Goal: Task Accomplishment & Management: Complete application form

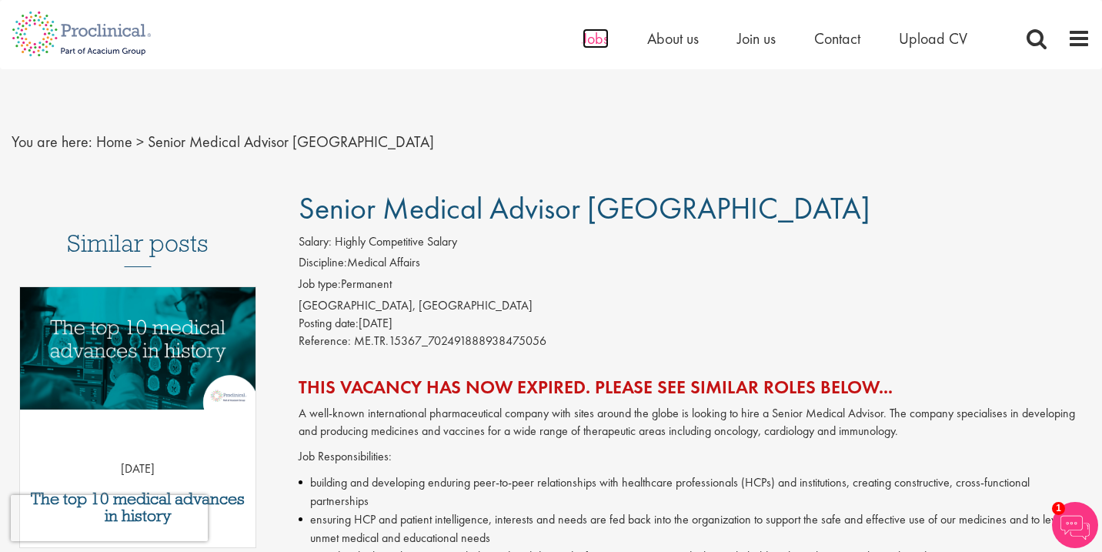
click at [595, 42] on span "Jobs" at bounding box center [595, 38] width 26 height 20
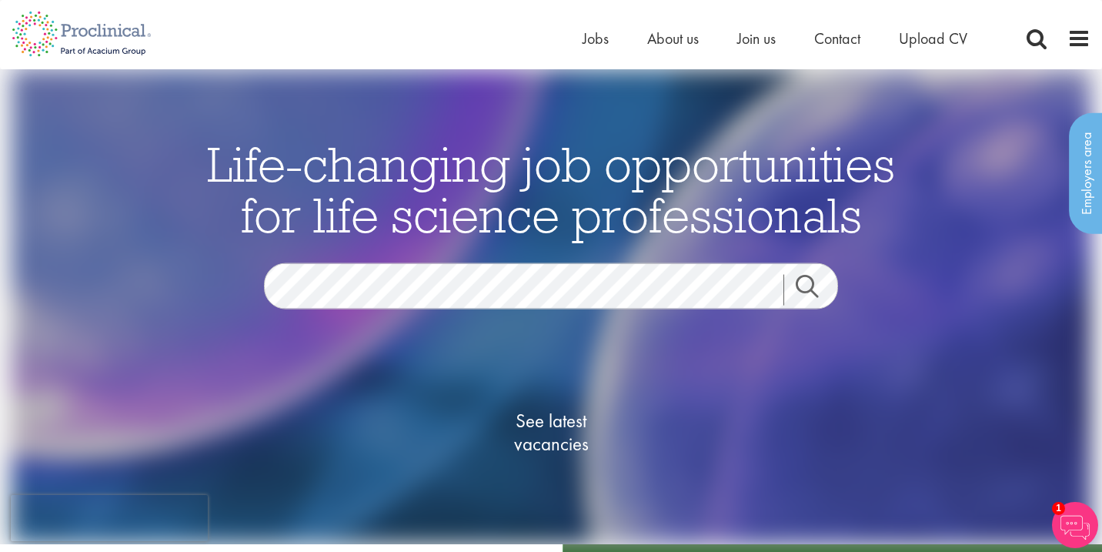
click at [543, 446] on span "See latest vacancies" at bounding box center [551, 432] width 154 height 46
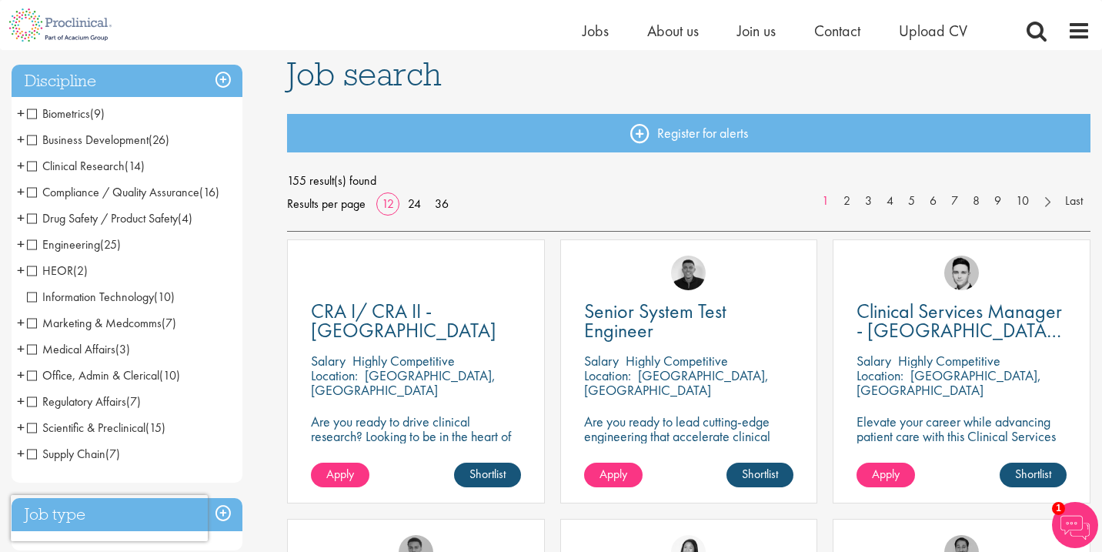
scroll to position [120, 0]
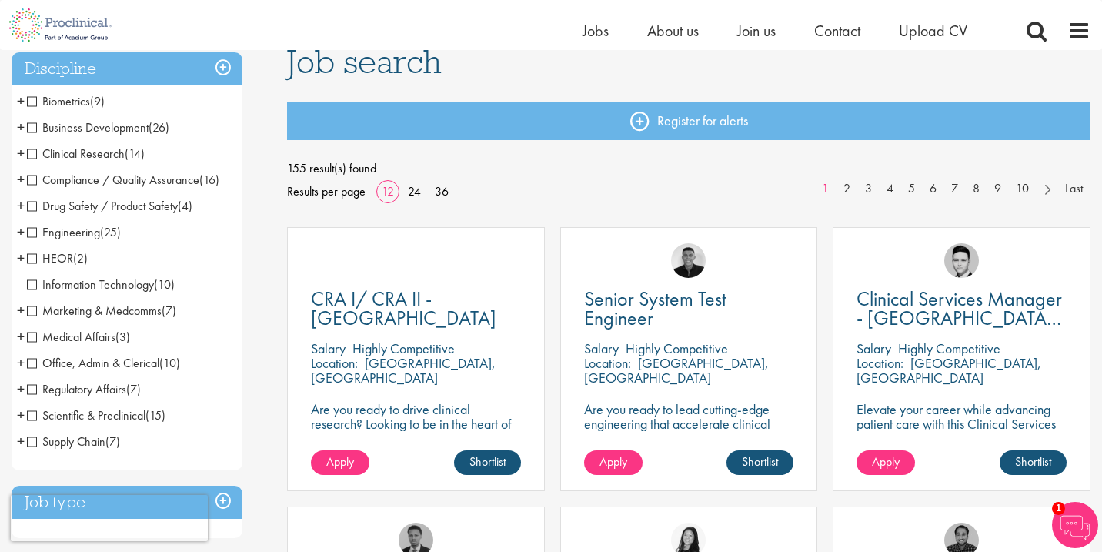
click at [131, 180] on span "Compliance / Quality Assurance" at bounding box center [113, 180] width 172 height 16
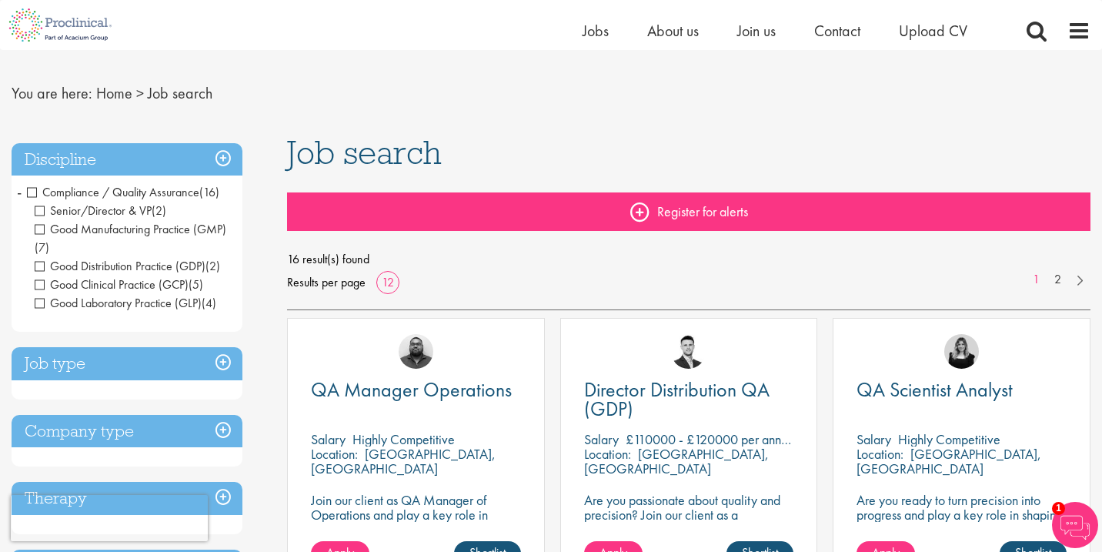
scroll to position [75, 0]
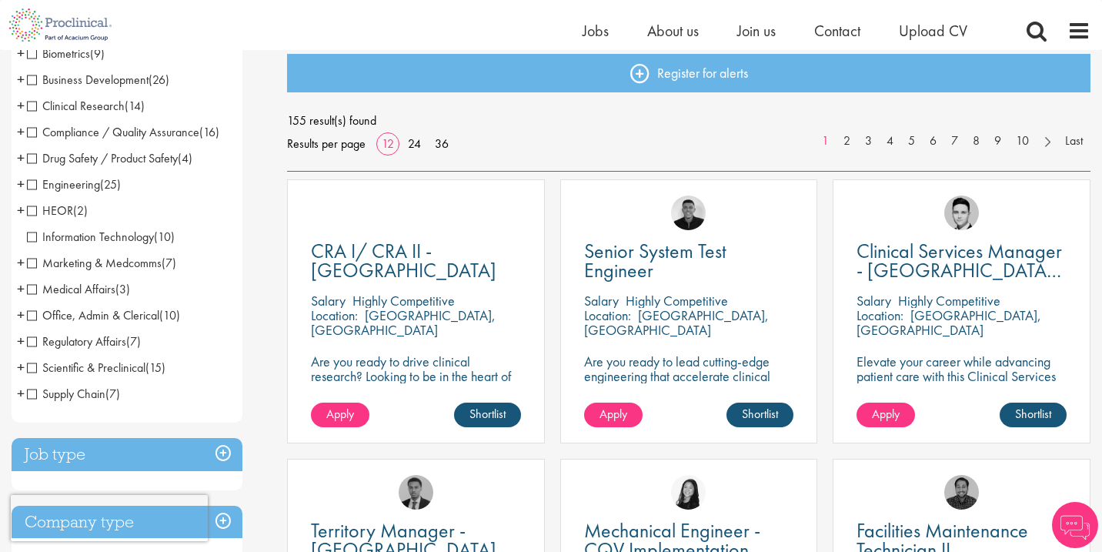
click at [33, 286] on span "Medical Affairs" at bounding box center [71, 289] width 88 height 16
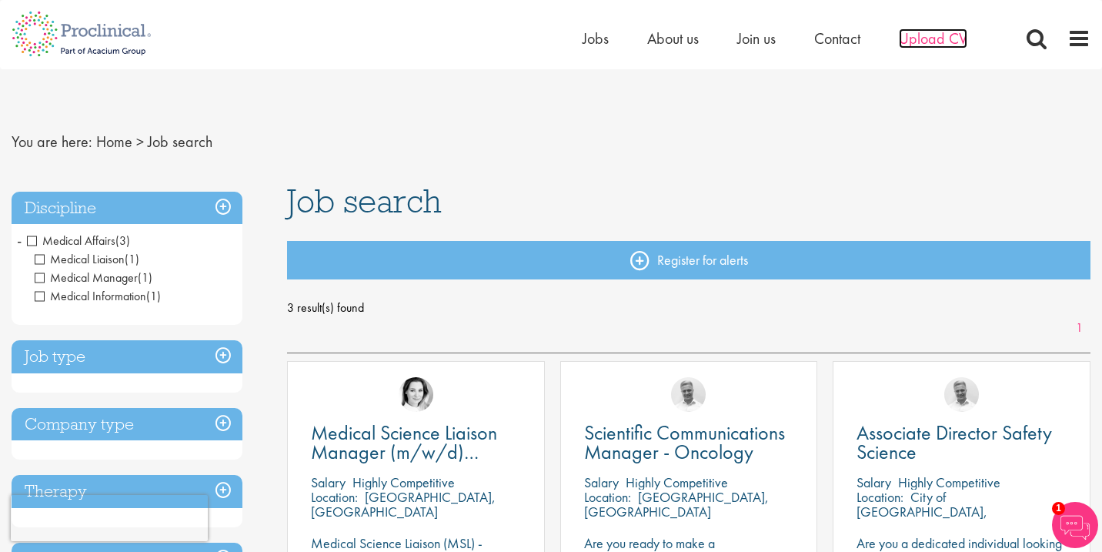
click at [939, 42] on span "Upload CV" at bounding box center [933, 38] width 68 height 20
